Goal: Information Seeking & Learning: Find specific fact

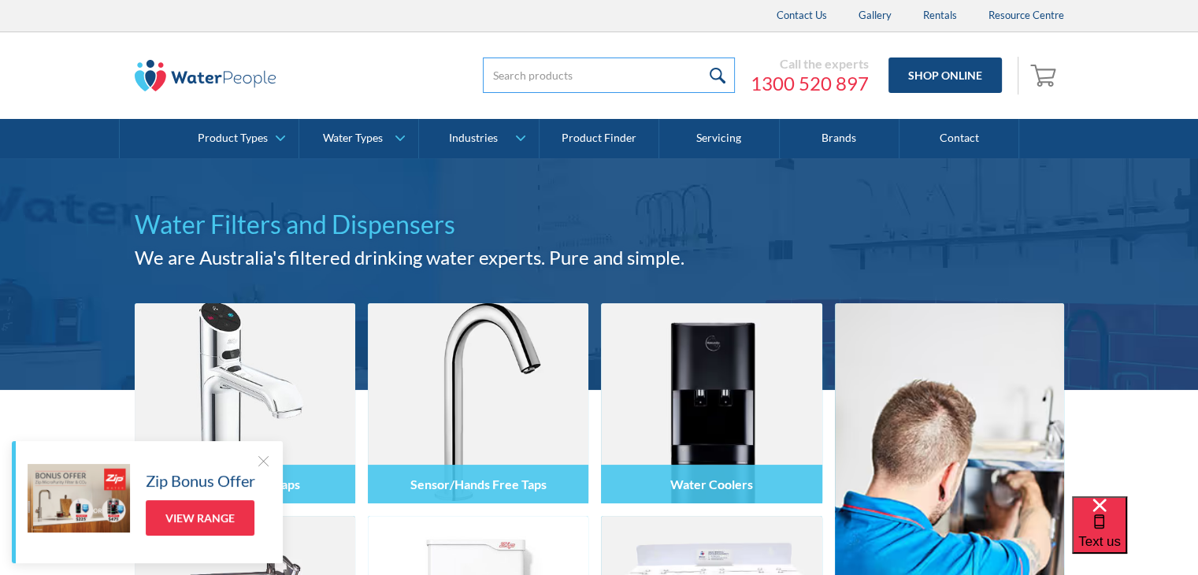
click at [578, 80] on input "search" at bounding box center [609, 75] width 252 height 35
paste input "zip font kit stand alone"
type input "zip font kit stand alone"
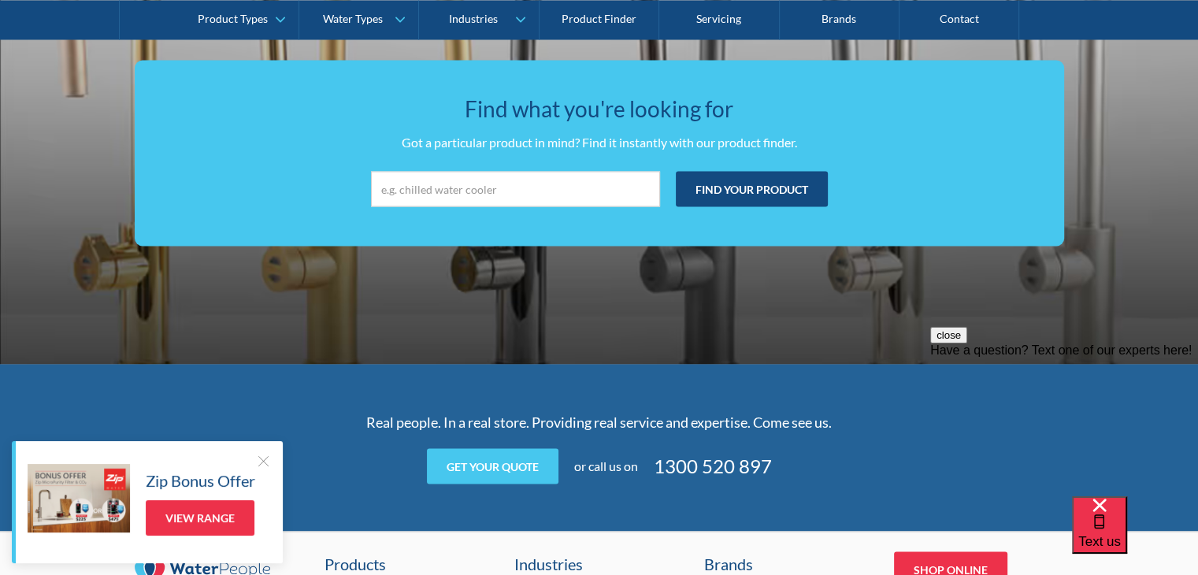
scroll to position [2809, 0]
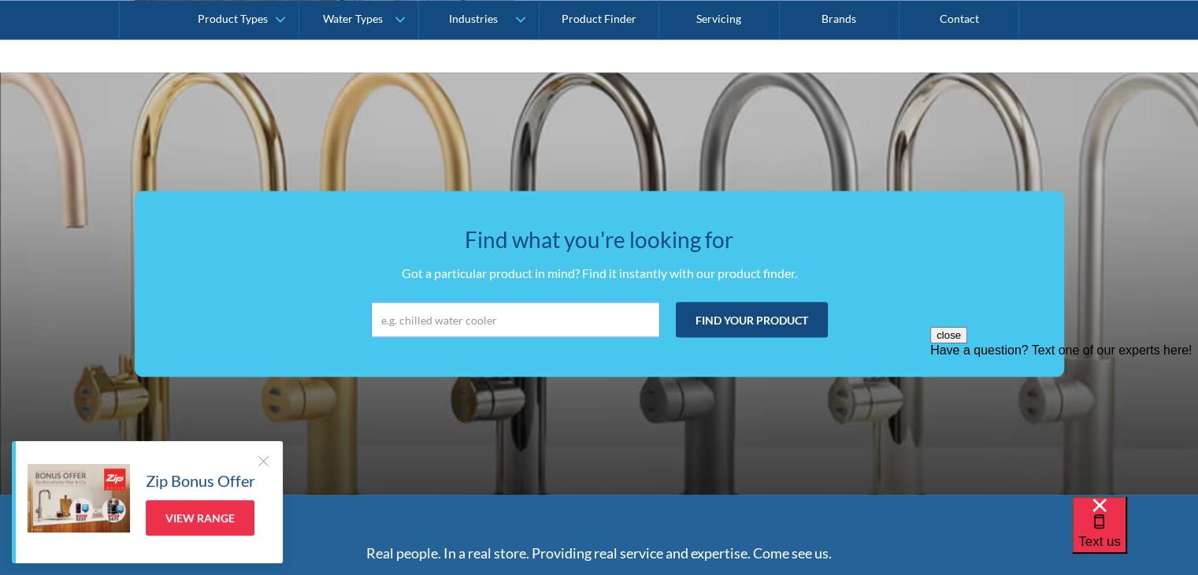
click at [493, 325] on input "search" at bounding box center [515, 319] width 289 height 35
paste input "zip font kit stand alone"
type input "zip font kit stand alone"
click at [747, 303] on input "Find your product" at bounding box center [752, 319] width 152 height 35
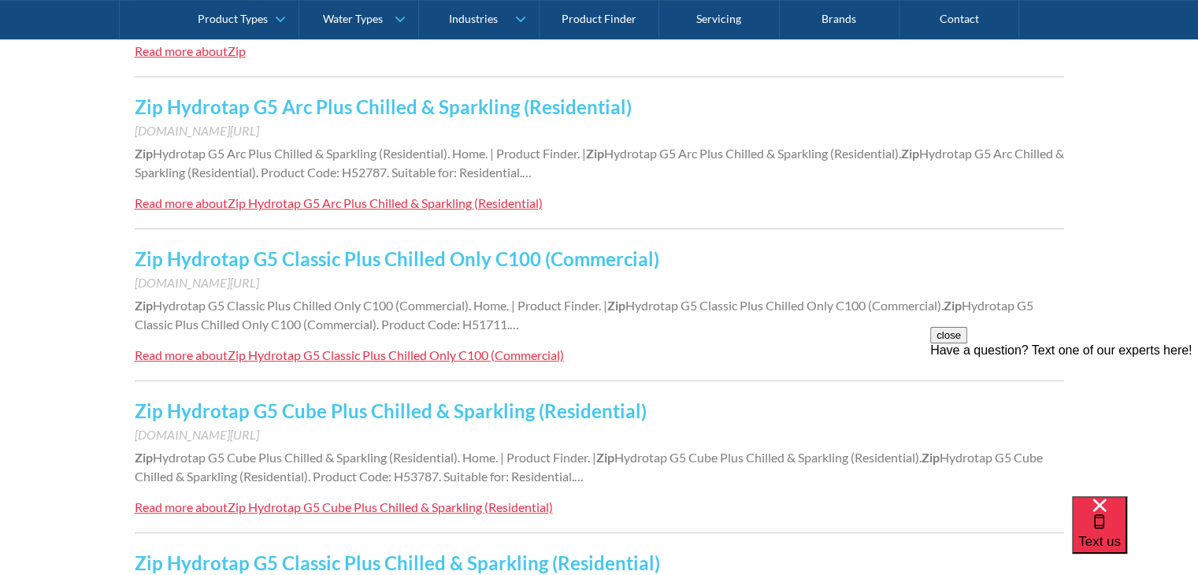
scroll to position [945, 0]
